Goal: Check status: Check status

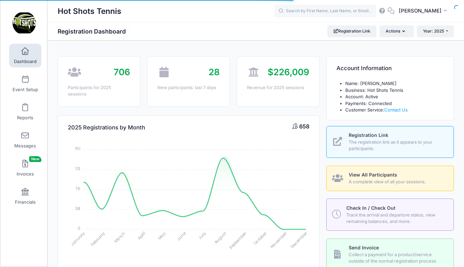
select select
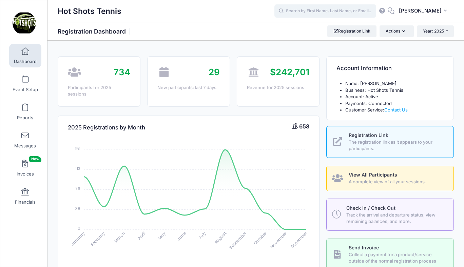
click at [322, 12] on input "text" at bounding box center [325, 11] width 102 height 14
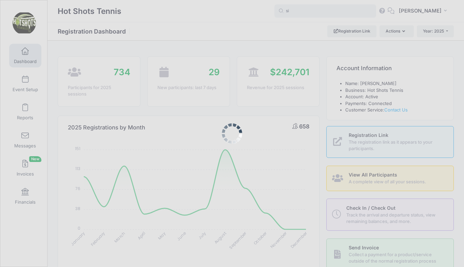
type input "s"
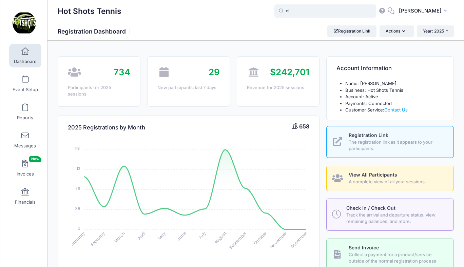
type input "n"
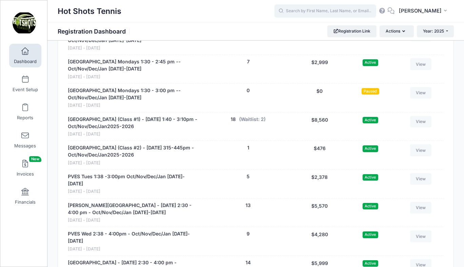
scroll to position [1915, 0]
click at [128, 259] on link "Kentwood Elementary - Friday 2:30 - 4:00 pm - Oct/Nov/Dec/Jan 2025-2026" at bounding box center [134, 266] width 132 height 14
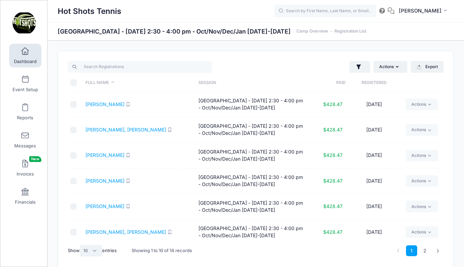
click at [92, 248] on select "All 10 25 50" at bounding box center [91, 251] width 22 height 12
select select "25"
click at [81, 245] on select "All 10 25 50" at bounding box center [91, 251] width 22 height 12
click at [27, 56] on link "Dashboard" at bounding box center [25, 56] width 32 height 24
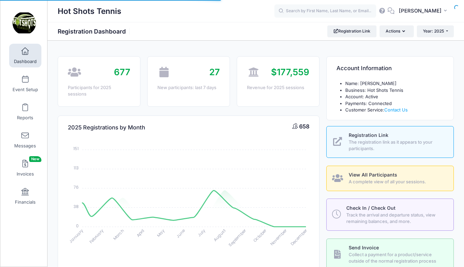
select select
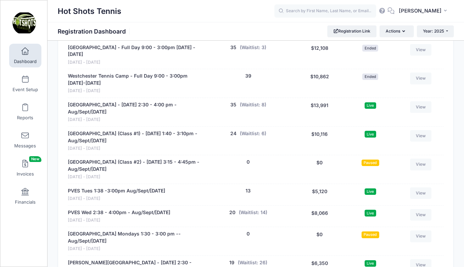
scroll to position [1282, 0]
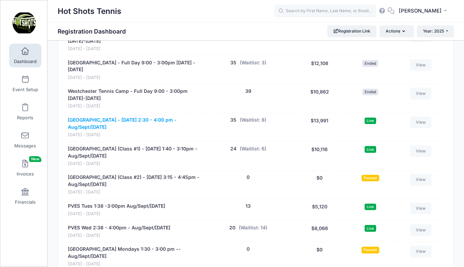
click at [121, 117] on link "[GEOGRAPHIC_DATA] - [DATE] 2:30 - 4:00 pm - Aug/Sept/[DATE]" at bounding box center [134, 124] width 132 height 14
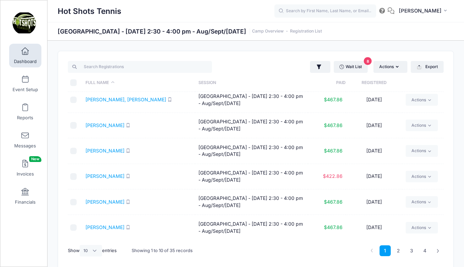
scroll to position [29, 0]
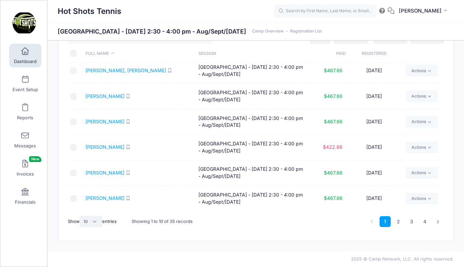
click at [95, 222] on select "All 10 25 50" at bounding box center [91, 222] width 22 height 12
click at [81, 216] on select "All 10 25 50" at bounding box center [91, 222] width 22 height 12
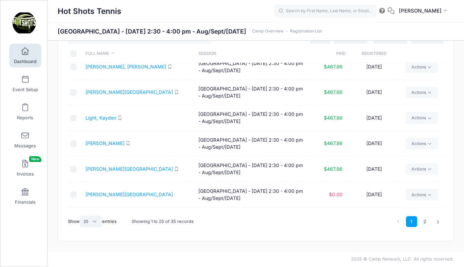
scroll to position [491, 0]
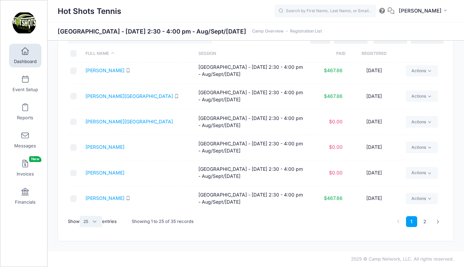
click at [91, 220] on select "All 10 25 50" at bounding box center [91, 222] width 22 height 12
select select "50"
click at [81, 216] on select "All 10 25 50" at bounding box center [91, 222] width 22 height 12
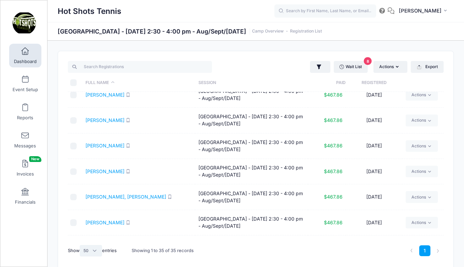
scroll to position [0, 0]
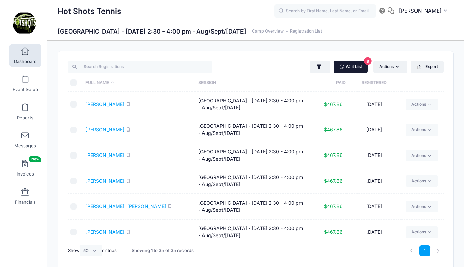
click at [344, 65] on link "Wait List 8" at bounding box center [351, 67] width 34 height 12
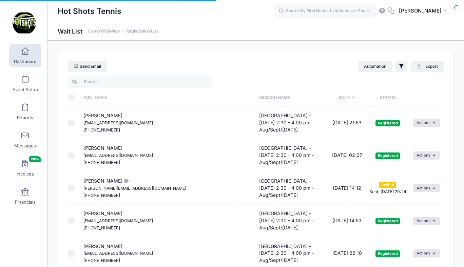
select select "50"
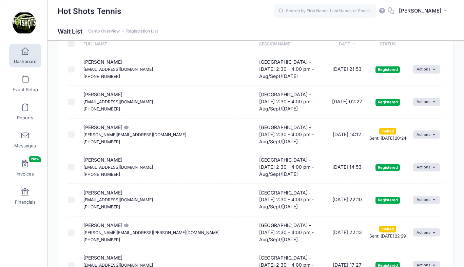
scroll to position [54, 0]
click at [25, 52] on span at bounding box center [25, 51] width 0 height 7
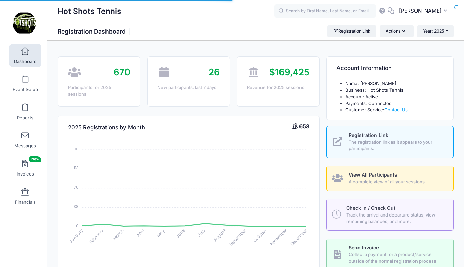
select select
